Goal: Check status: Check status

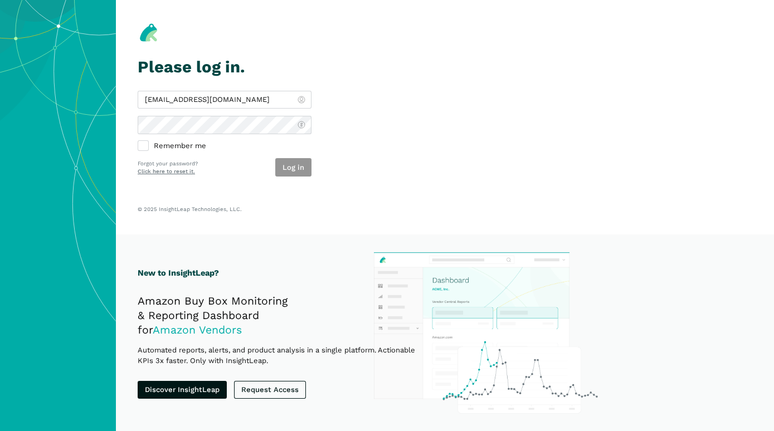
type input "[EMAIL_ADDRESS][DOMAIN_NAME]"
click at [299, 171] on button "Log in" at bounding box center [293, 167] width 36 height 18
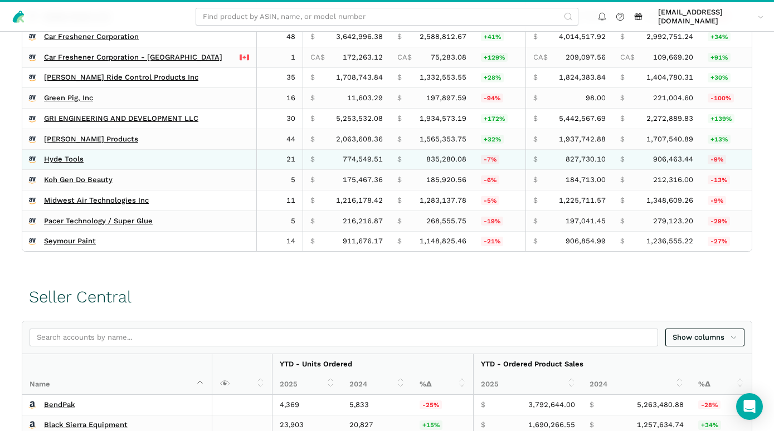
scroll to position [498, 0]
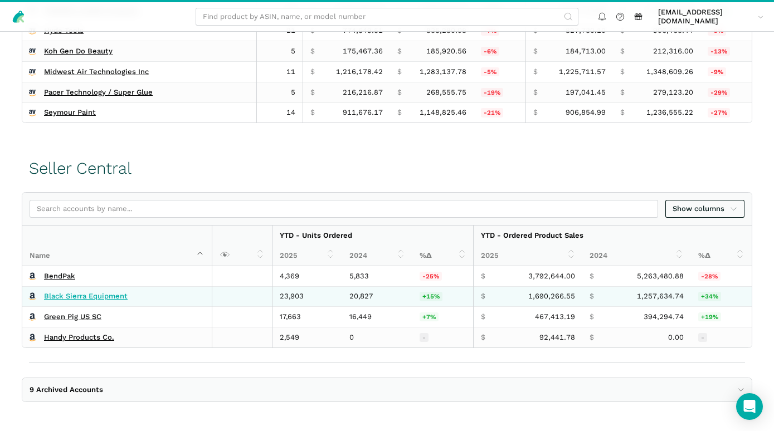
click at [76, 294] on link "Black Sierra Equipment" at bounding box center [86, 296] width 84 height 9
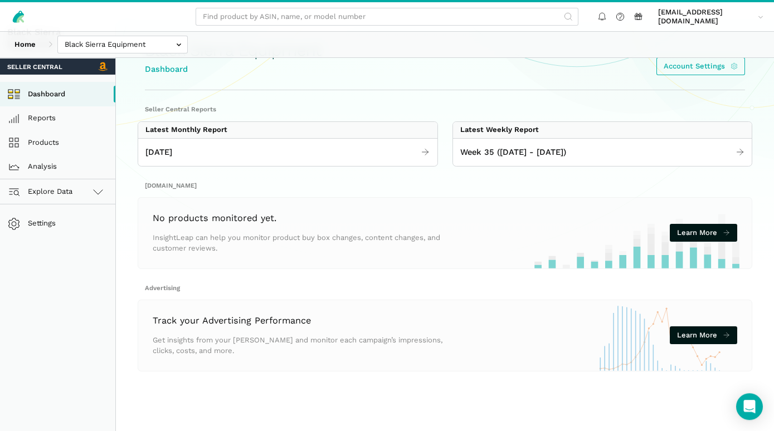
scroll to position [57, 0]
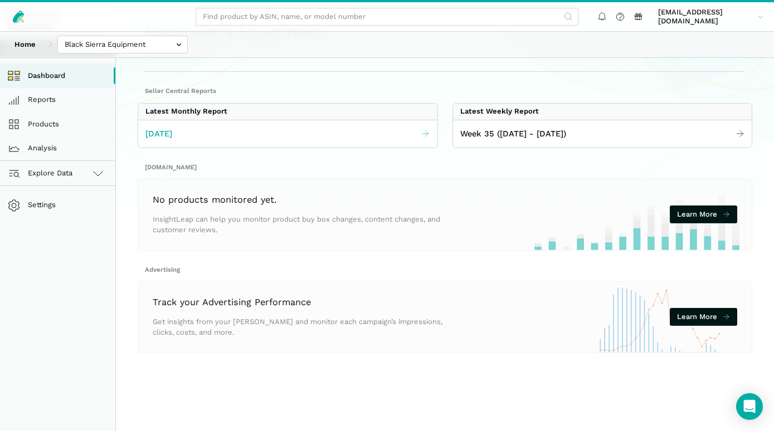
click at [172, 134] on span "August 2025" at bounding box center [158, 134] width 27 height 13
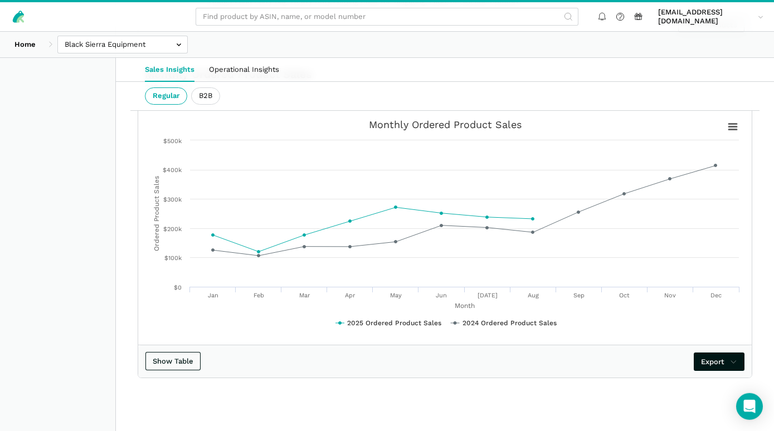
scroll to position [2081, 0]
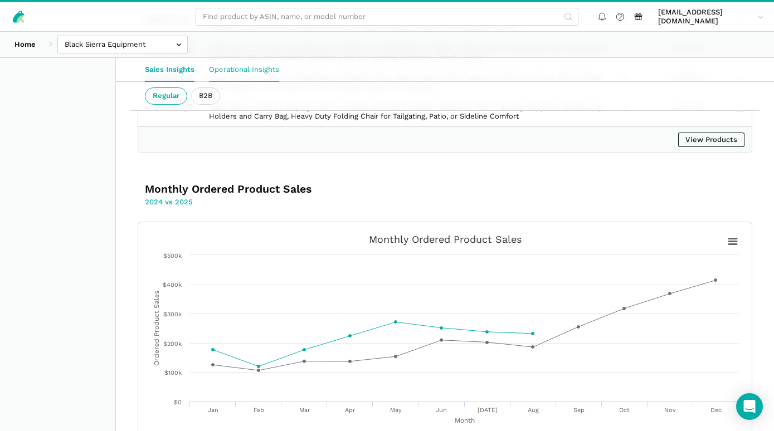
click at [240, 65] on link "Operational Insights" at bounding box center [244, 69] width 85 height 23
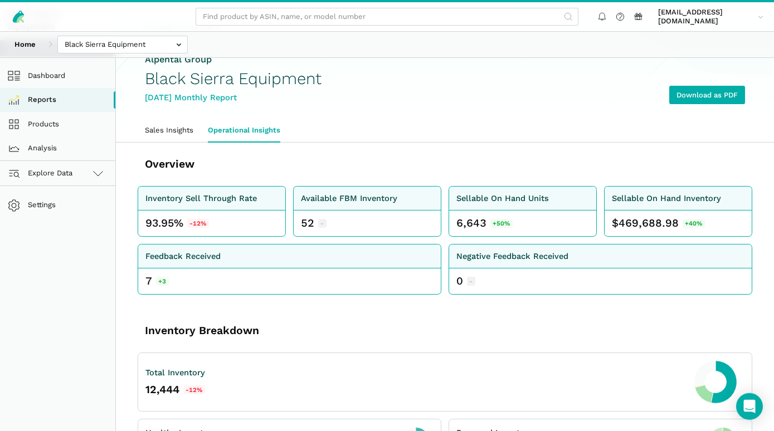
scroll to position [38, 0]
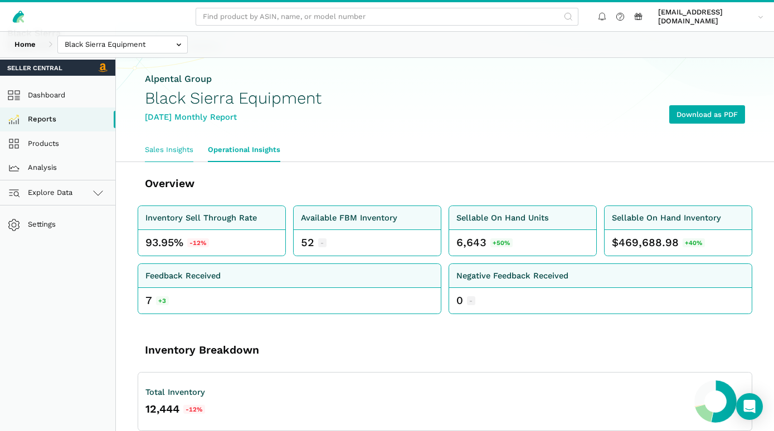
click at [193, 151] on link "Sales Insights" at bounding box center [169, 149] width 63 height 23
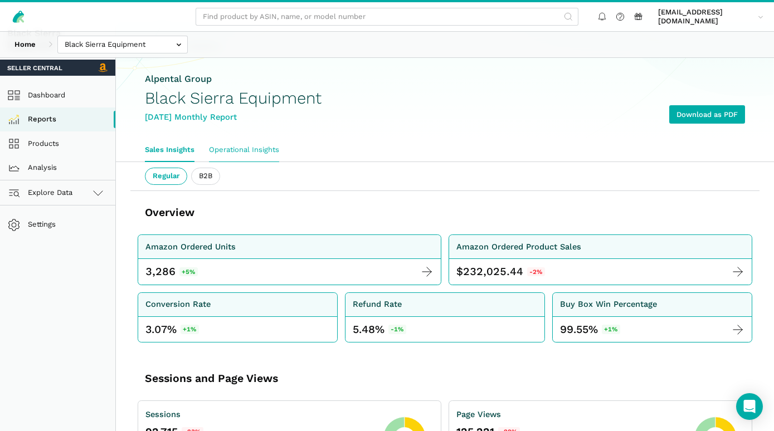
click at [225, 150] on link "Operational Insights" at bounding box center [244, 149] width 85 height 23
